Goal: Check status: Check status

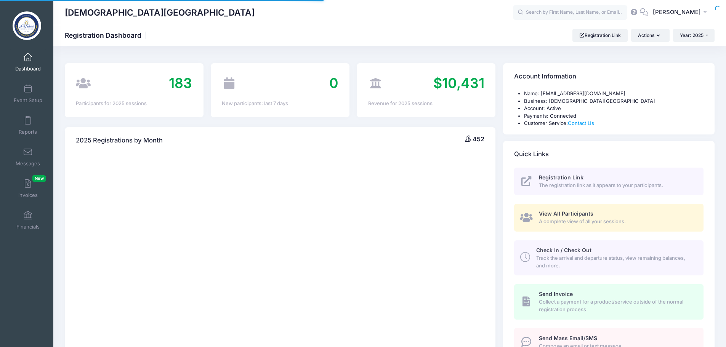
select select
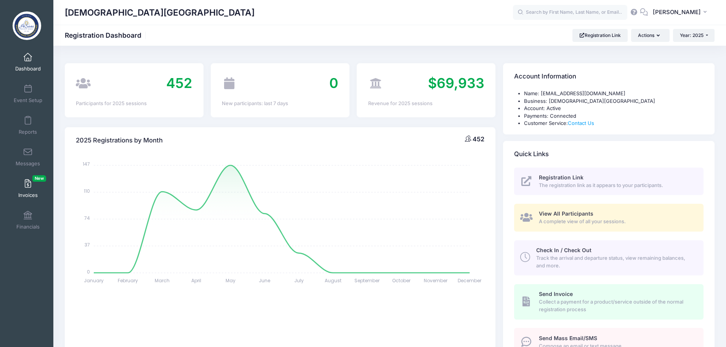
click at [28, 184] on span at bounding box center [28, 184] width 0 height 8
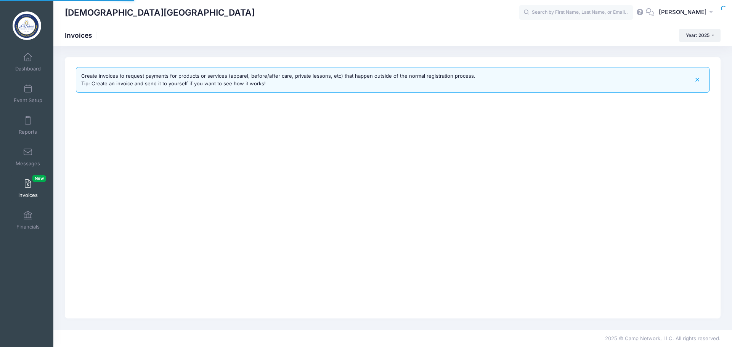
select select
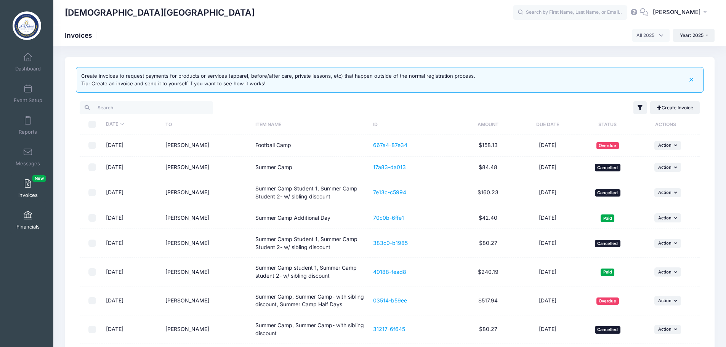
click at [28, 219] on span at bounding box center [28, 216] width 0 height 8
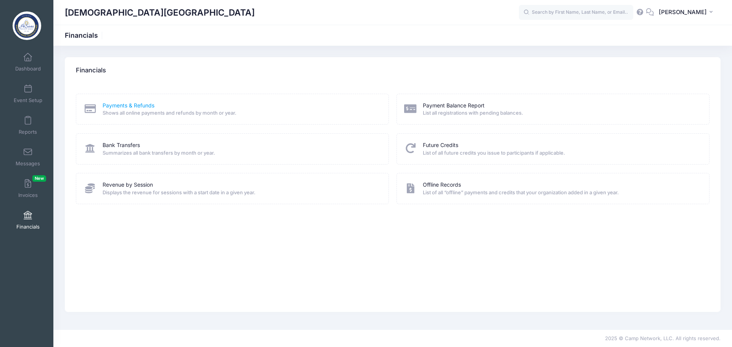
click at [145, 107] on link "Payments & Refunds" at bounding box center [129, 106] width 52 height 8
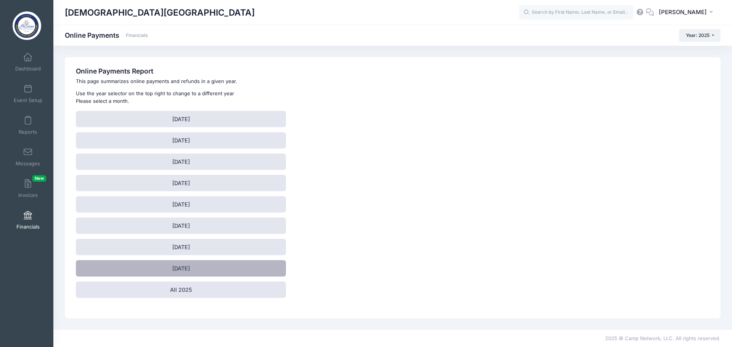
click at [187, 270] on link "[DATE]" at bounding box center [181, 268] width 210 height 16
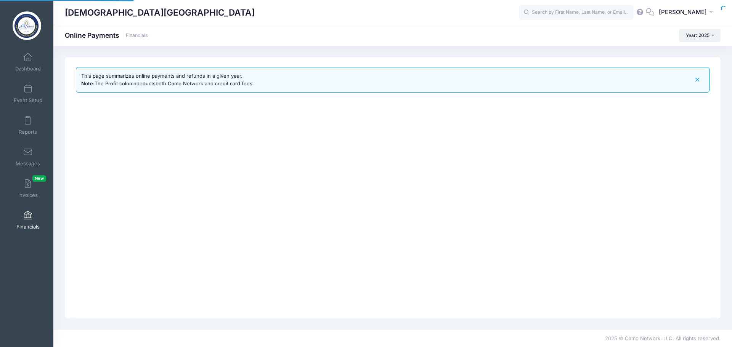
select select "10"
